Goal: Task Accomplishment & Management: Use online tool/utility

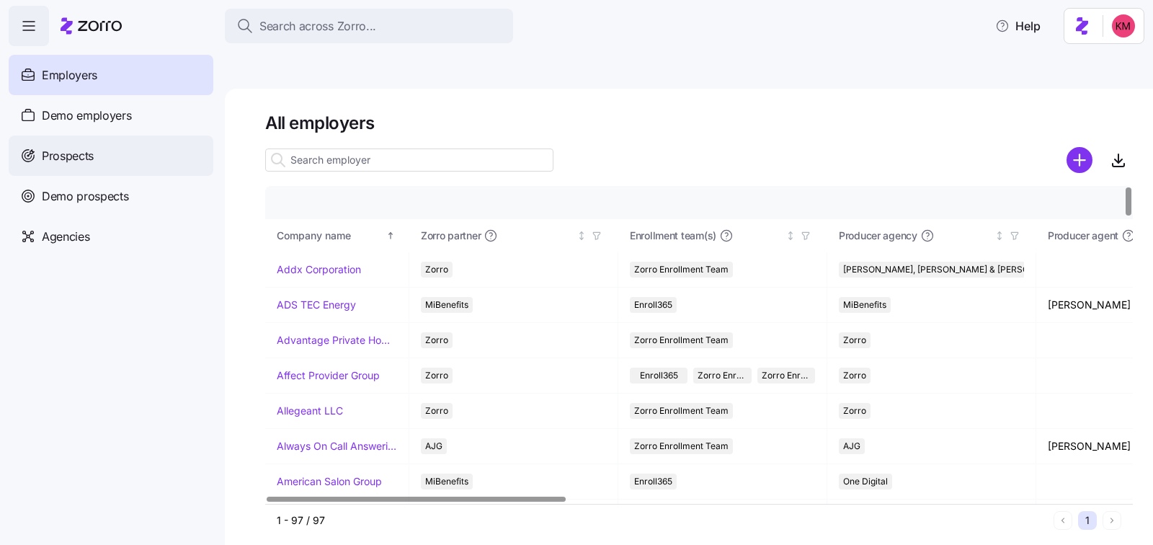
click at [87, 162] on span "Prospects" at bounding box center [68, 156] width 52 height 18
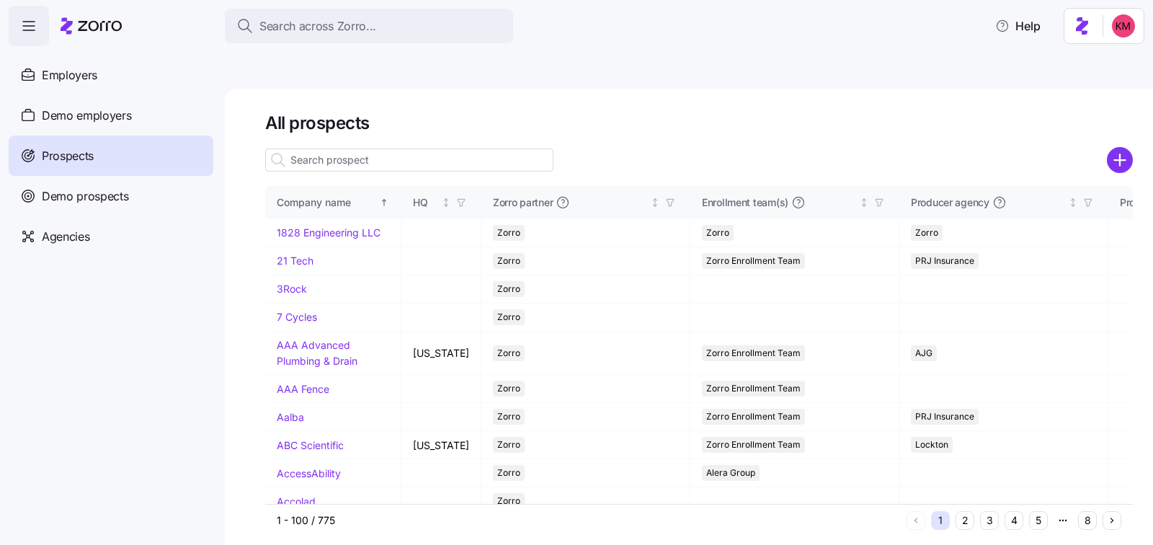
click at [393, 148] on input at bounding box center [409, 159] width 288 height 23
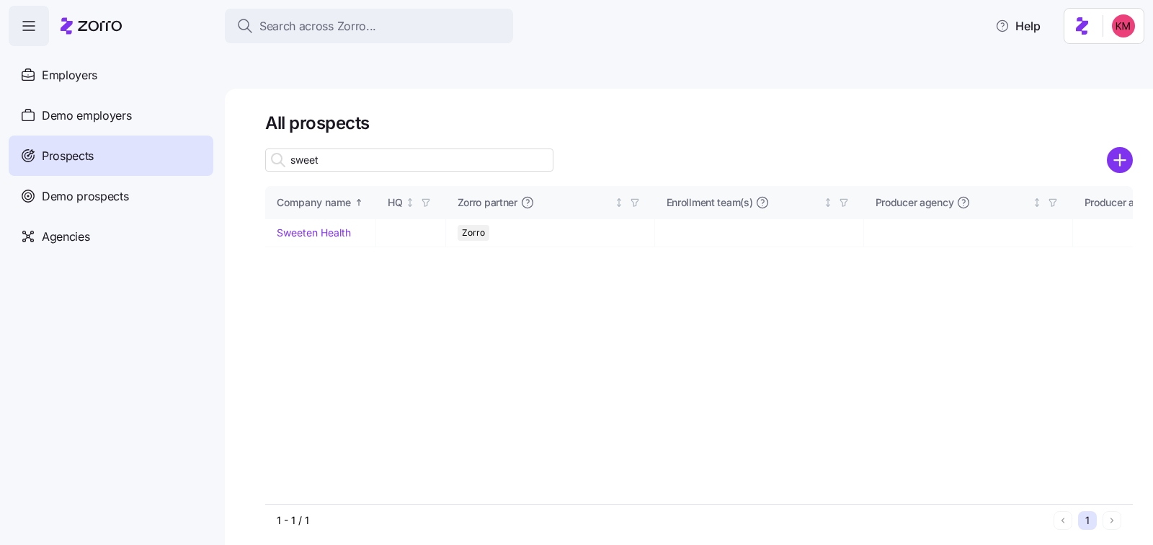
click at [386, 148] on input "sweet" at bounding box center [409, 159] width 288 height 23
click at [387, 148] on input "sweet" at bounding box center [409, 159] width 288 height 23
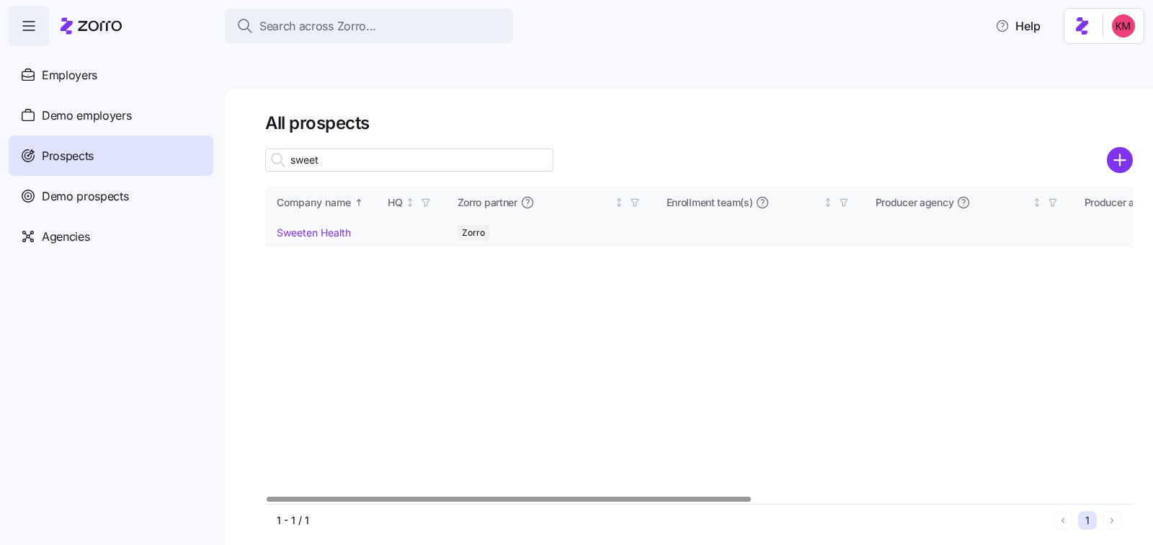
type input "sweet"
click at [311, 226] on link "Sweeten Health" at bounding box center [314, 232] width 74 height 12
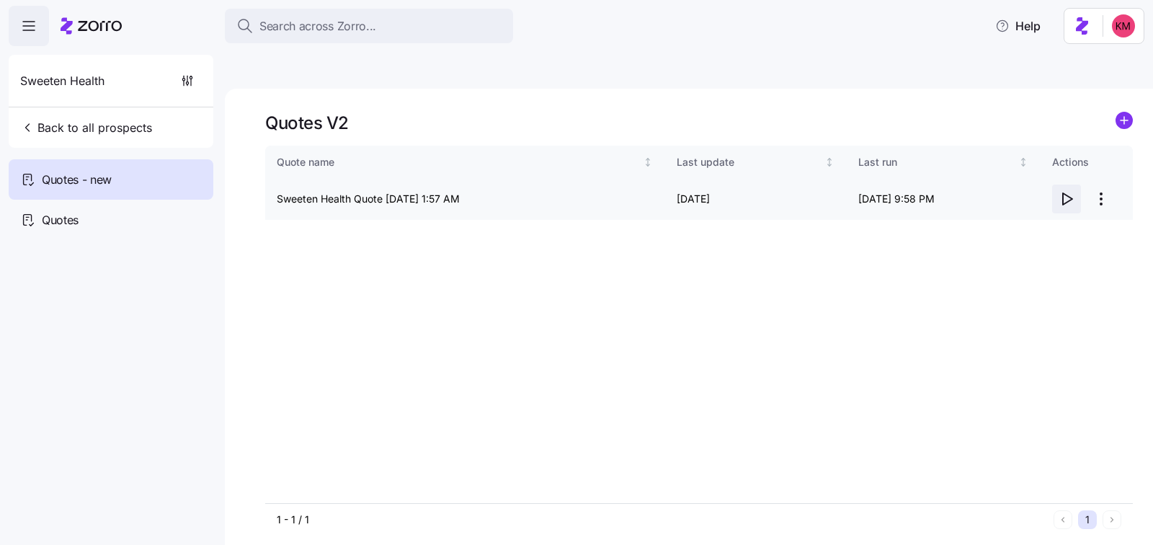
click at [1069, 193] on icon "button" at bounding box center [1067, 199] width 9 height 12
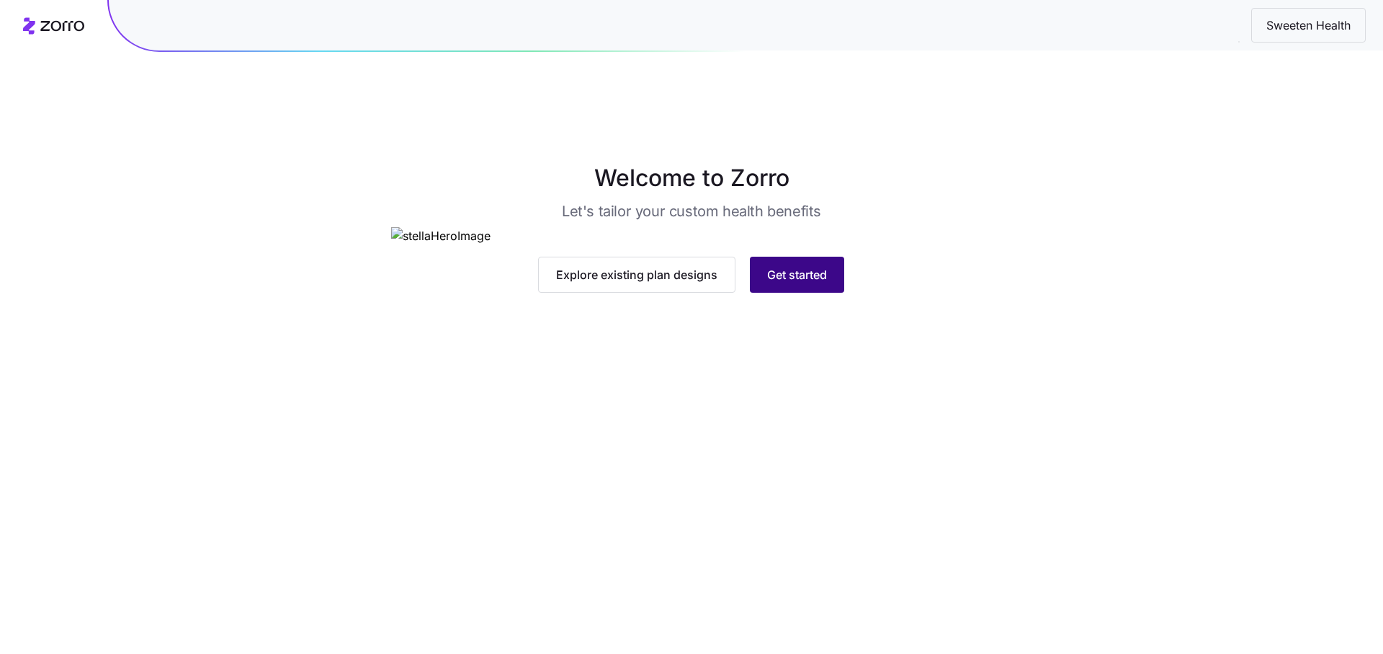
click at [806, 283] on span "Get started" at bounding box center [797, 274] width 60 height 17
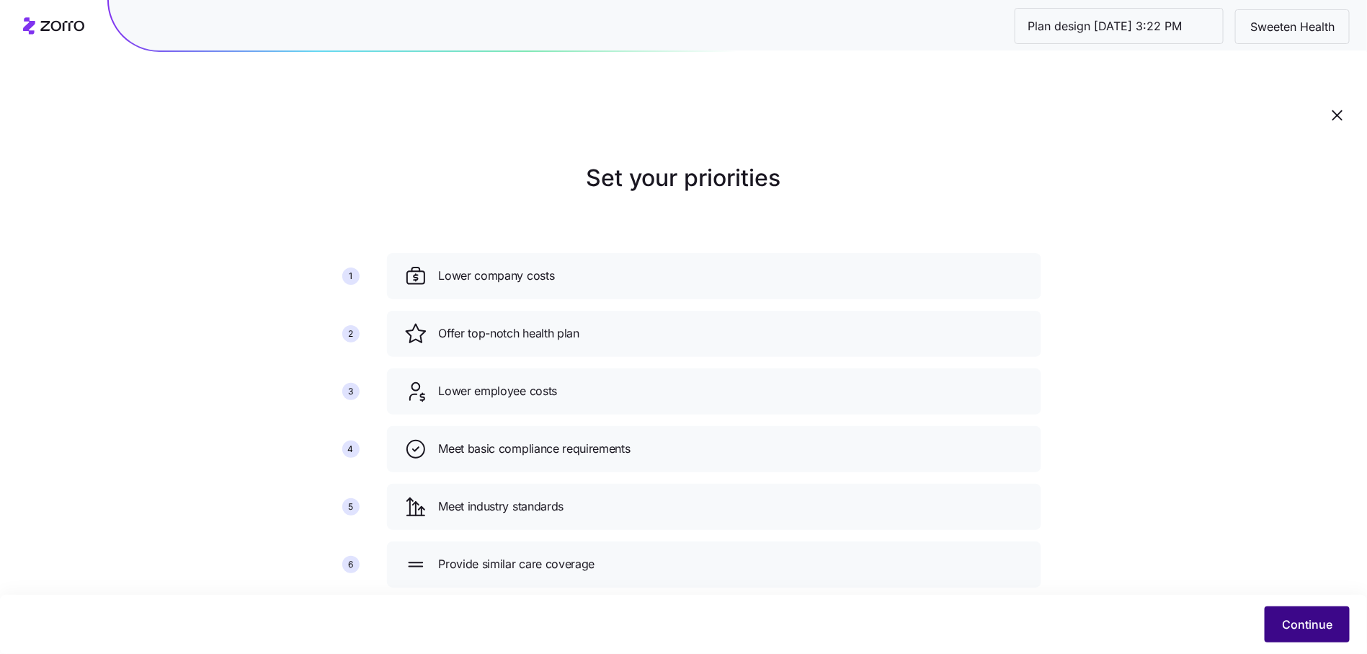
click at [1316, 613] on button "Continue" at bounding box center [1307, 624] width 85 height 36
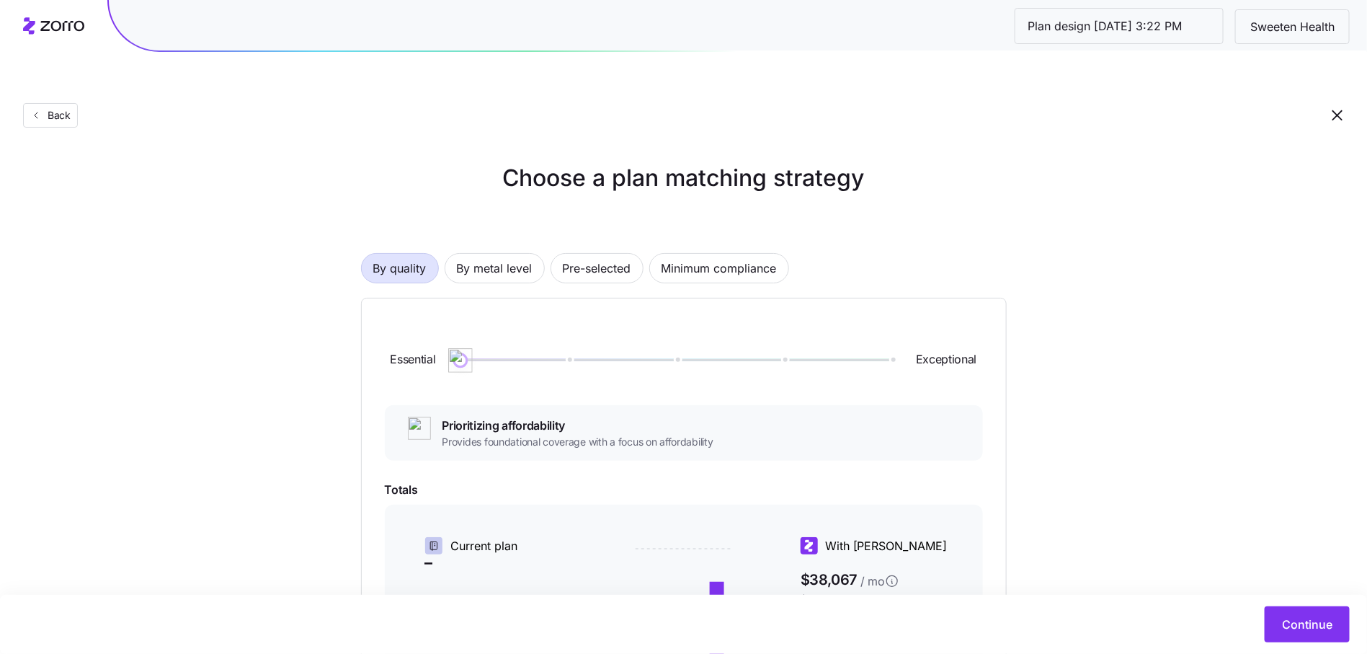
drag, startPoint x: 564, startPoint y: 322, endPoint x: 380, endPoint y: 327, distance: 184.5
click at [380, 327] on div "Essential Exceptional Prioritizing affordability Provides foundational coverage…" at bounding box center [684, 577] width 646 height 559
click at [501, 254] on span "By metal level" at bounding box center [495, 268] width 76 height 29
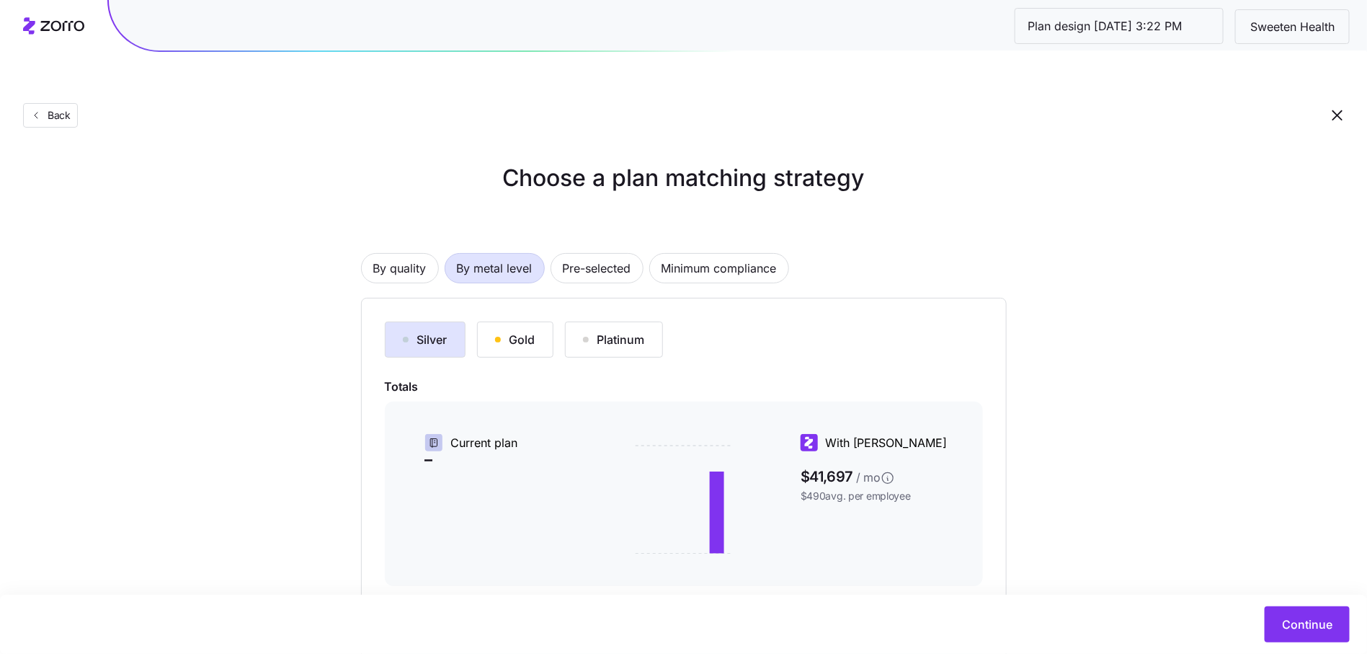
drag, startPoint x: 534, startPoint y: 299, endPoint x: 368, endPoint y: 305, distance: 165.8
click at [368, 305] on div "Silver Gold Platinum Totals Current plan – With Zorro $41,697 / mo $490 avg. pe…" at bounding box center [684, 526] width 646 height 456
click at [406, 336] on div "button" at bounding box center [406, 339] width 6 height 6
click at [406, 254] on span "By quality" at bounding box center [399, 268] width 53 height 29
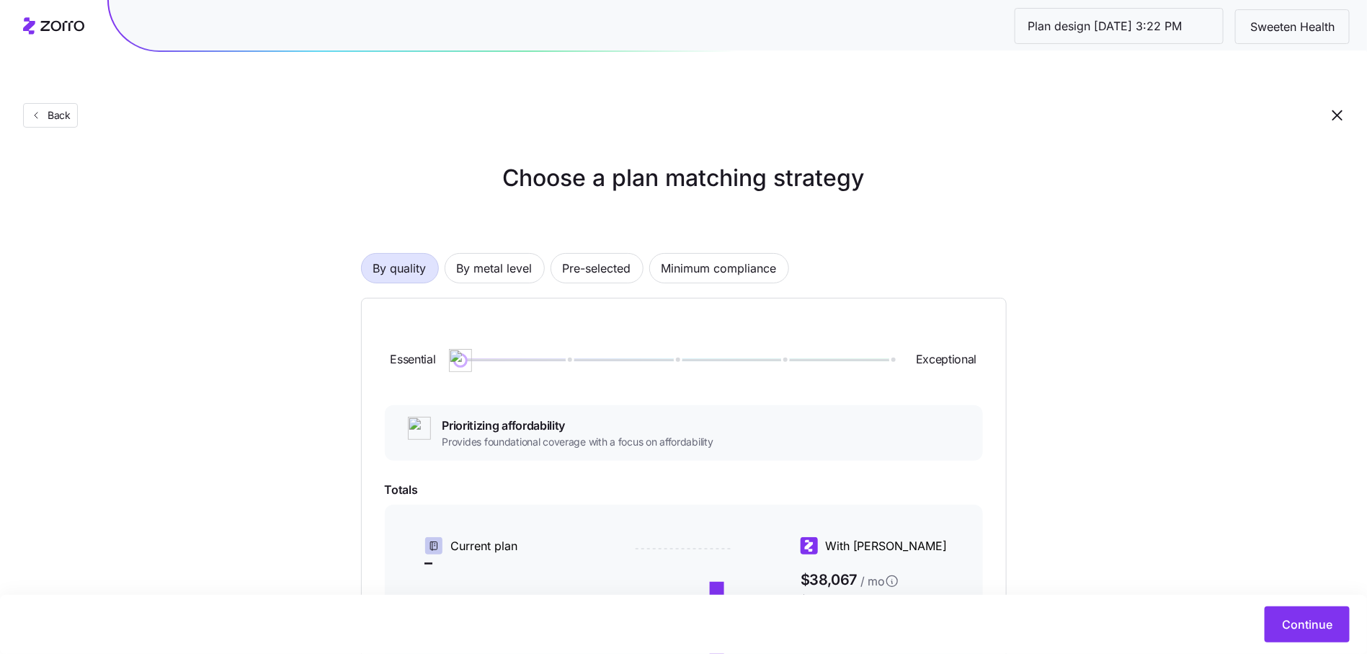
drag, startPoint x: 453, startPoint y: 319, endPoint x: 401, endPoint y: 321, distance: 51.9
click at [404, 324] on div "Essential Exceptional" at bounding box center [684, 360] width 598 height 78
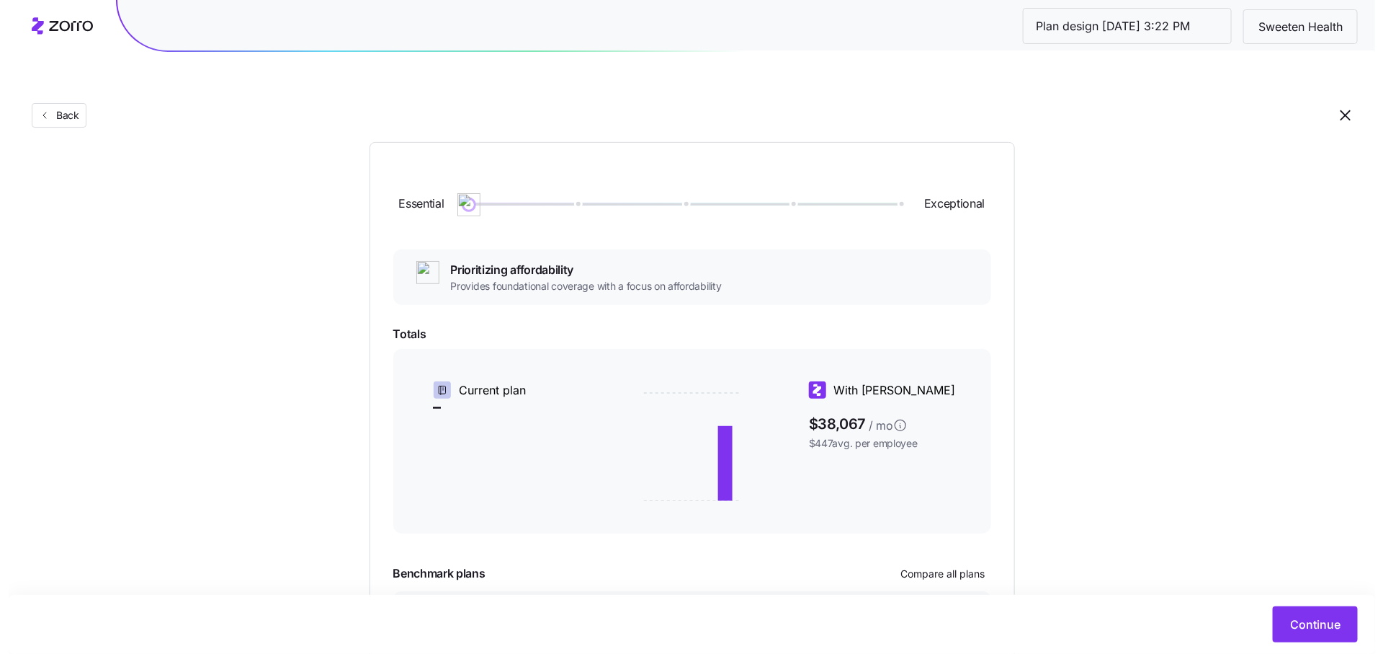
scroll to position [260, 0]
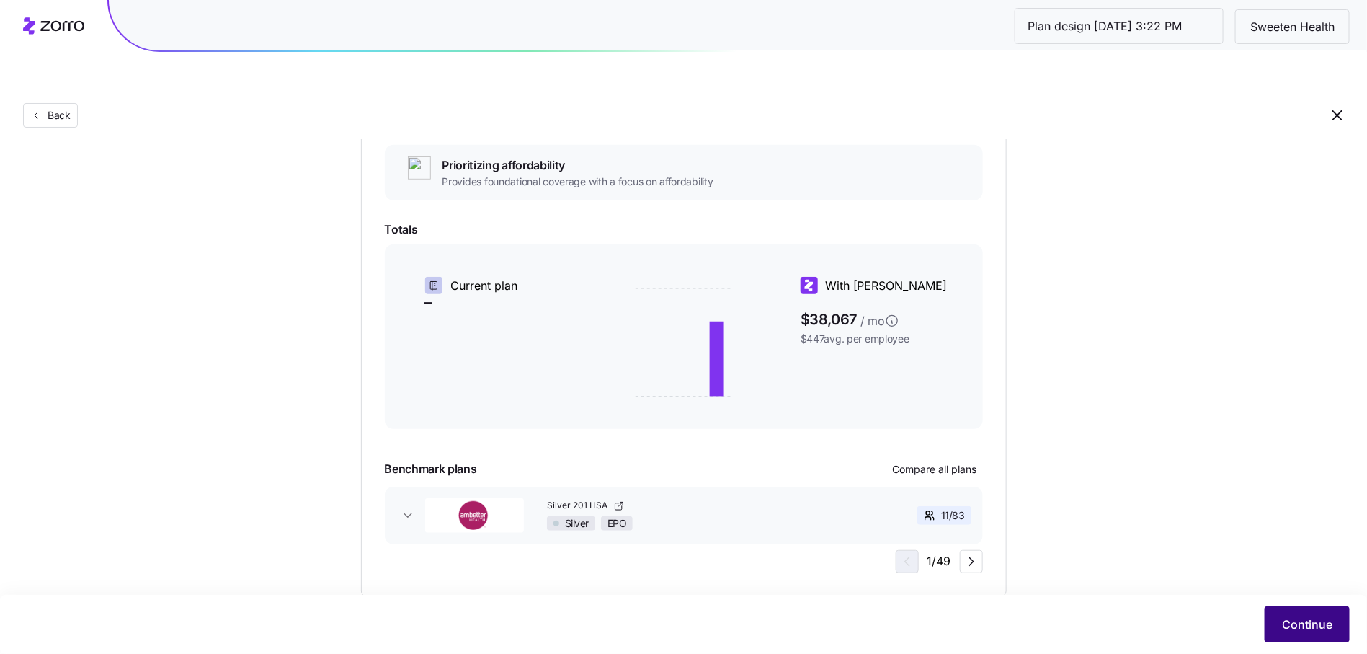
click at [1278, 610] on button "Continue" at bounding box center [1307, 624] width 85 height 36
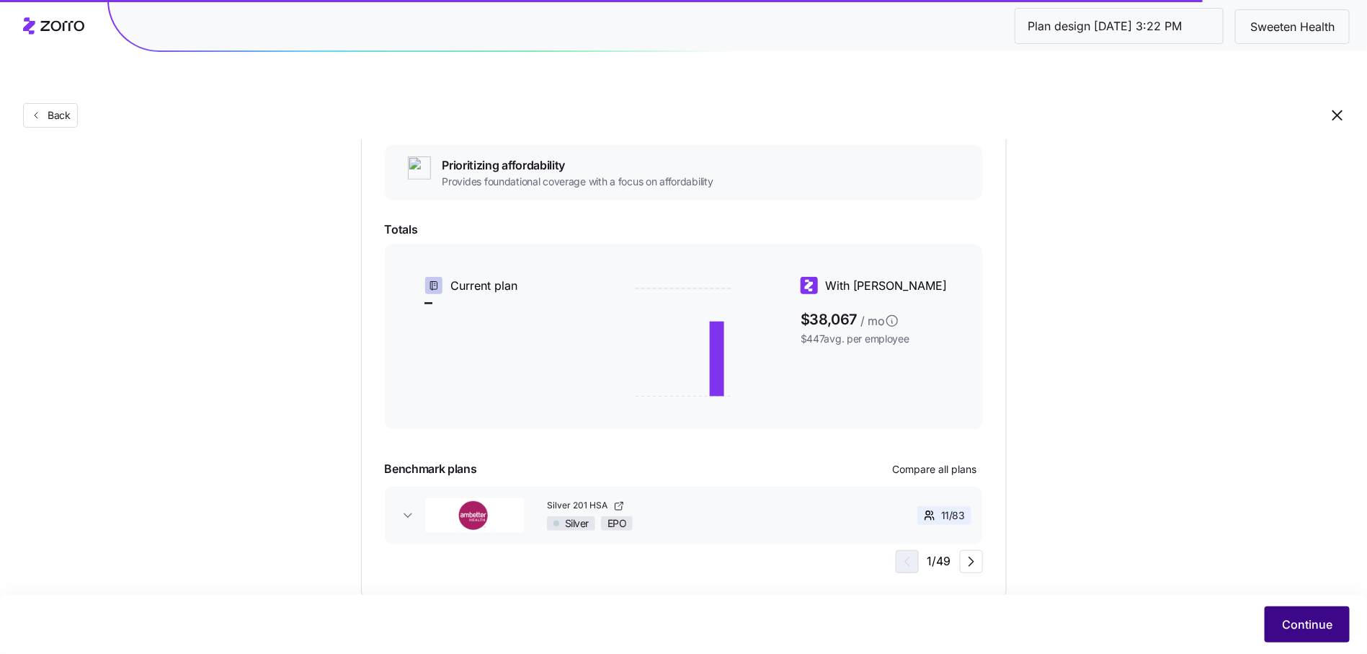
click at [1299, 620] on span "Continue" at bounding box center [1307, 623] width 50 height 17
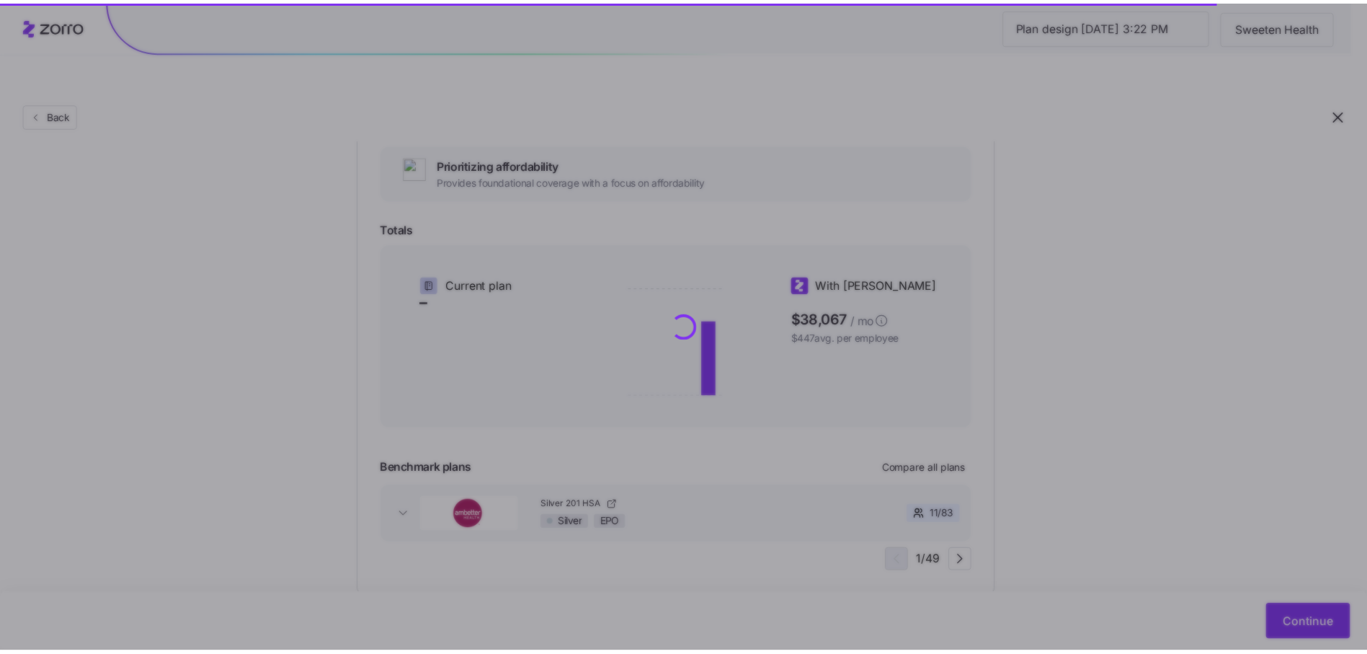
scroll to position [0, 0]
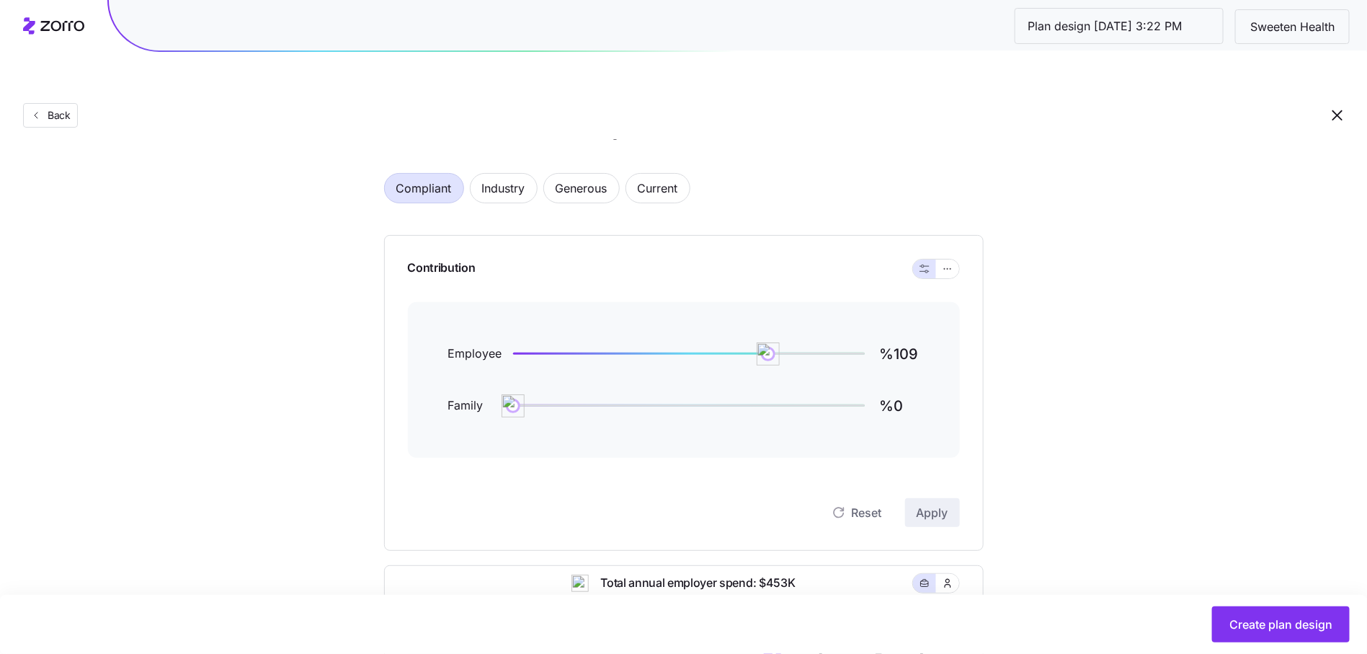
scroll to position [443, 0]
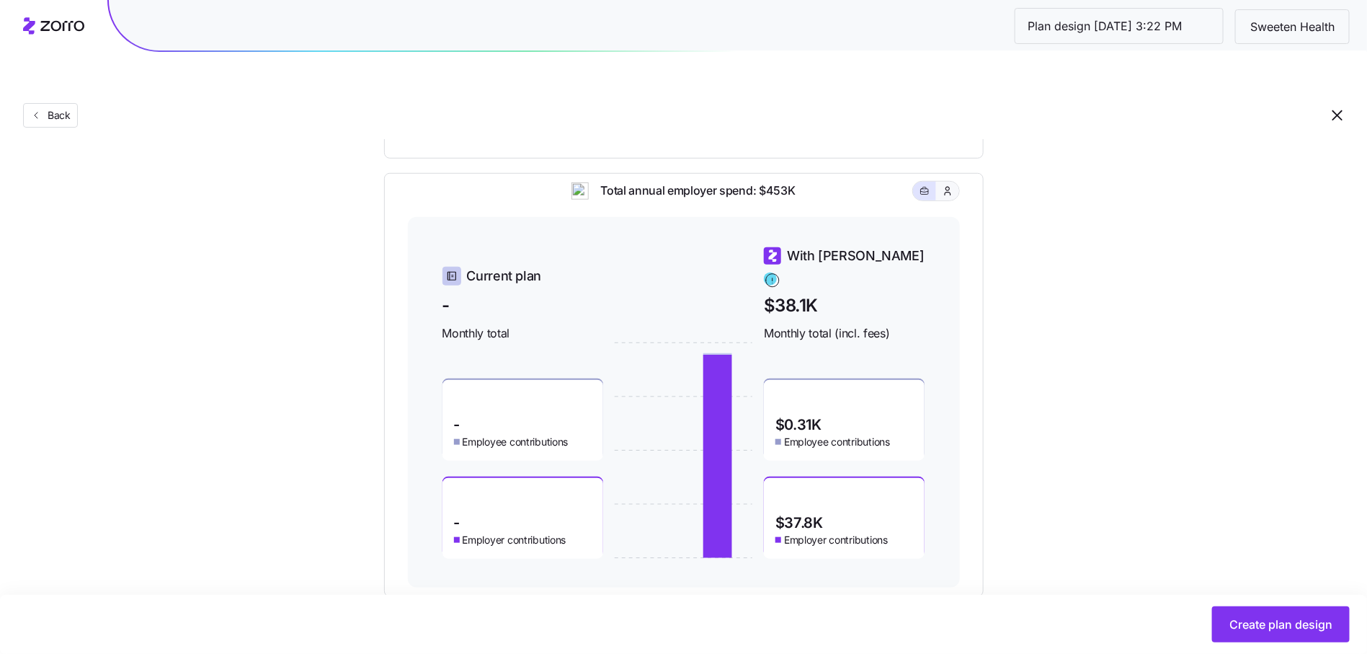
click at [942, 182] on button "button" at bounding box center [947, 191] width 23 height 19
